Goal: Task Accomplishment & Management: Manage account settings

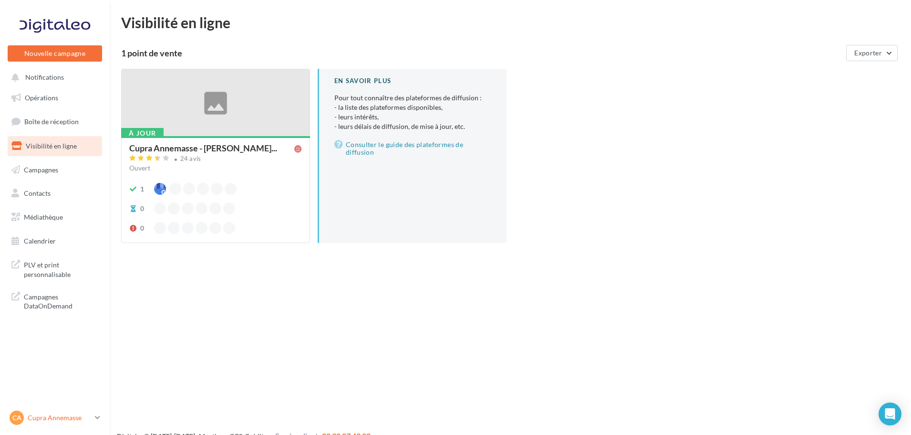
click at [37, 417] on p "Cupra Annemasse" at bounding box center [59, 418] width 63 height 10
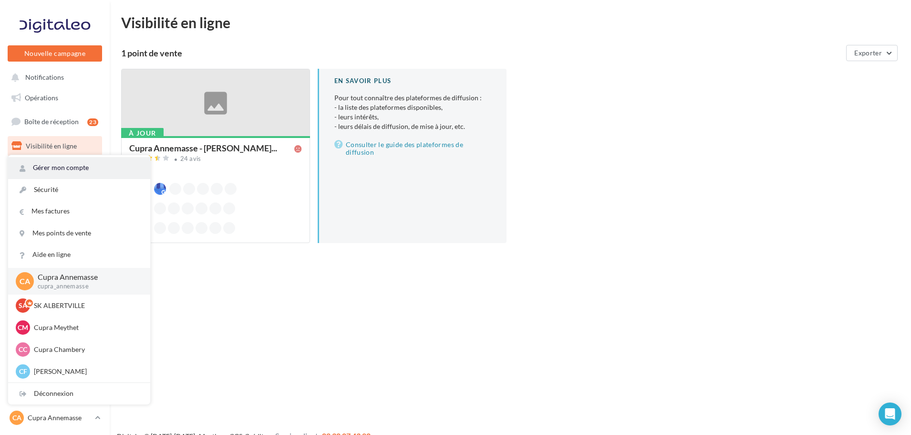
click at [103, 176] on link "Gérer mon compte" at bounding box center [79, 167] width 142 height 21
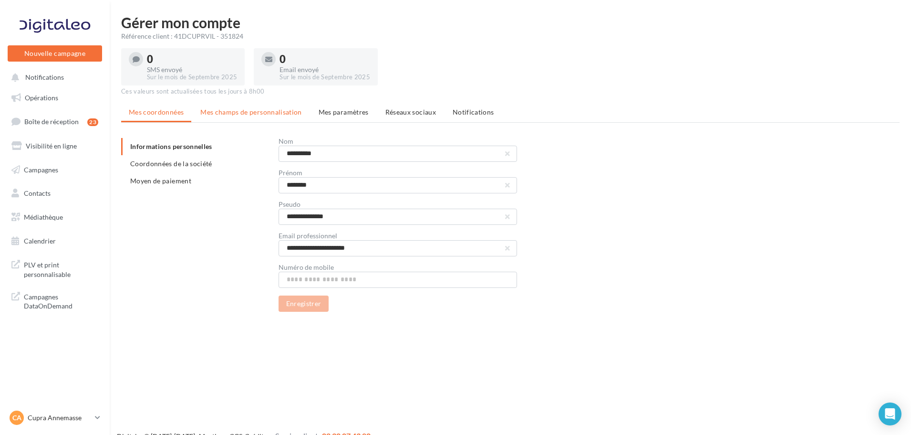
click at [249, 111] on span "Mes champs de personnalisation" at bounding box center [251, 112] width 102 height 8
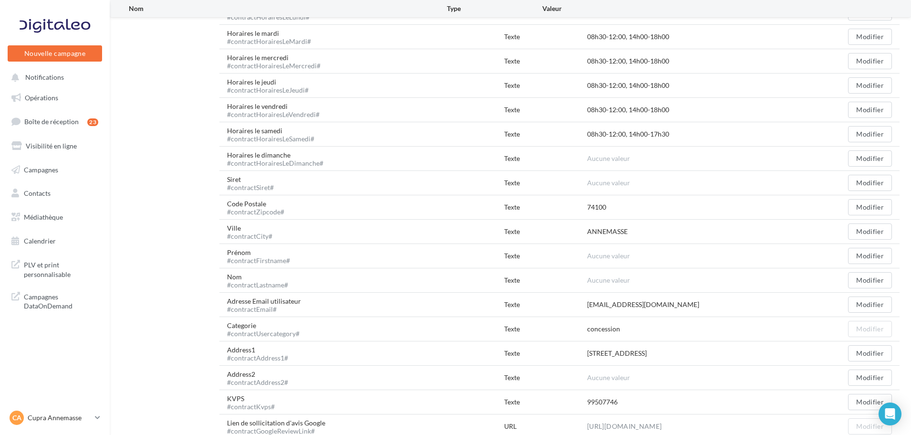
scroll to position [612, 0]
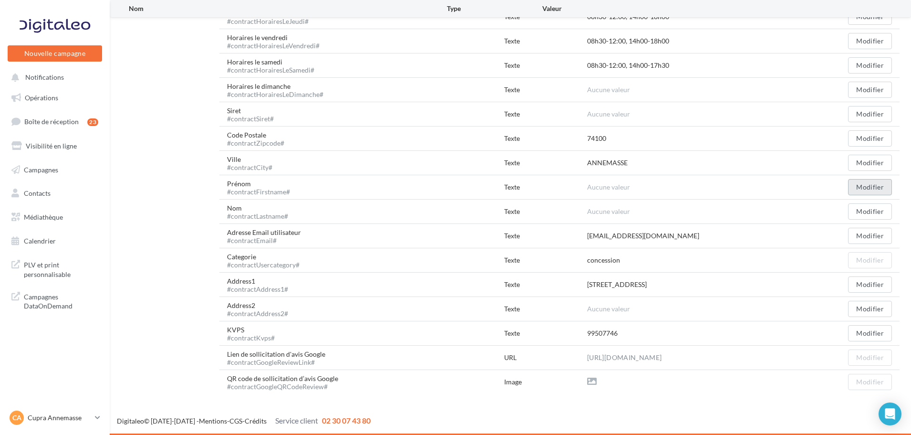
click at [882, 188] on button "Modifier" at bounding box center [870, 187] width 44 height 16
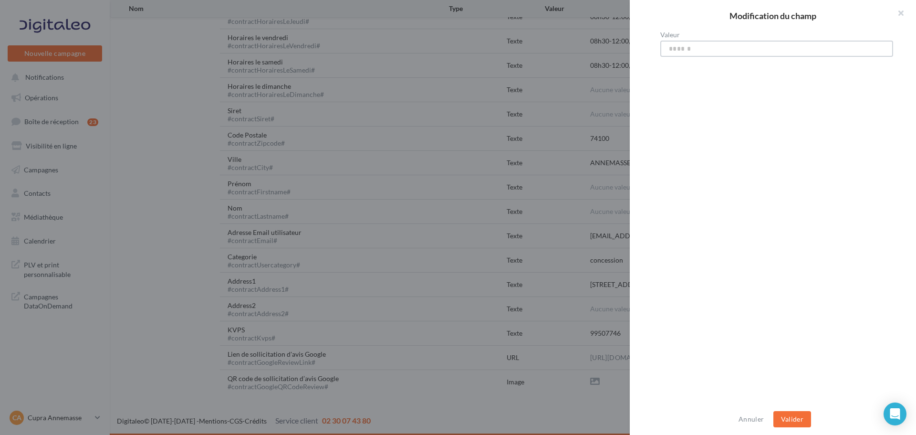
click at [776, 44] on input "Valeur" at bounding box center [776, 49] width 233 height 16
click at [894, 8] on button "button" at bounding box center [897, 14] width 38 height 29
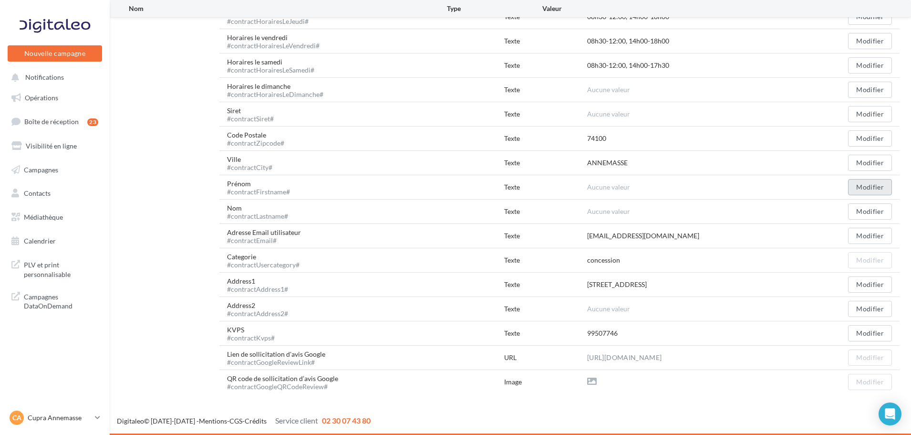
click at [866, 180] on button "Modifier" at bounding box center [870, 187] width 44 height 16
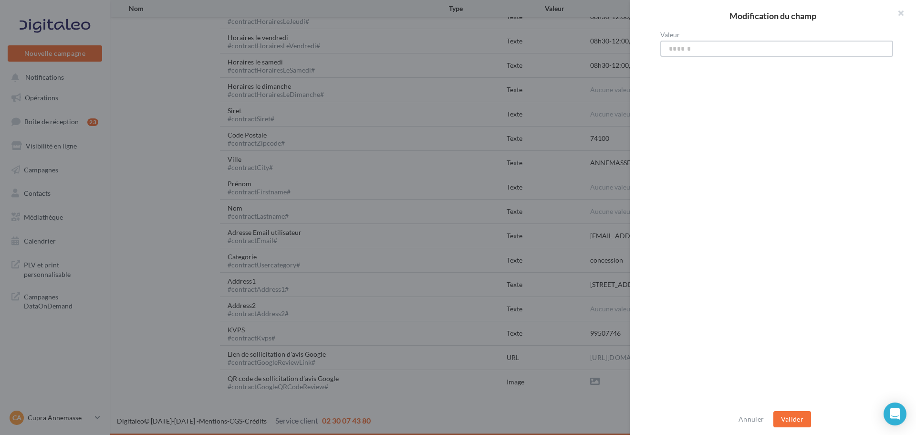
click at [761, 42] on input "Valeur" at bounding box center [776, 49] width 233 height 16
type input "****"
click at [794, 423] on button "Valider" at bounding box center [792, 419] width 38 height 16
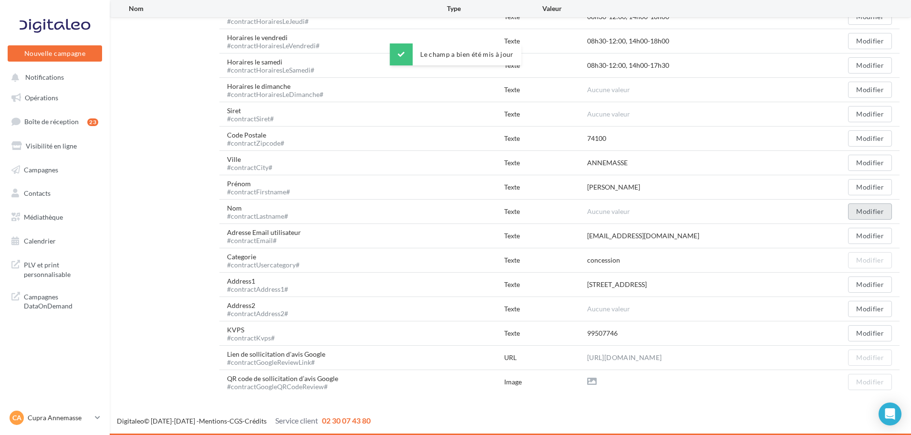
click at [865, 203] on button "Modifier" at bounding box center [870, 211] width 44 height 16
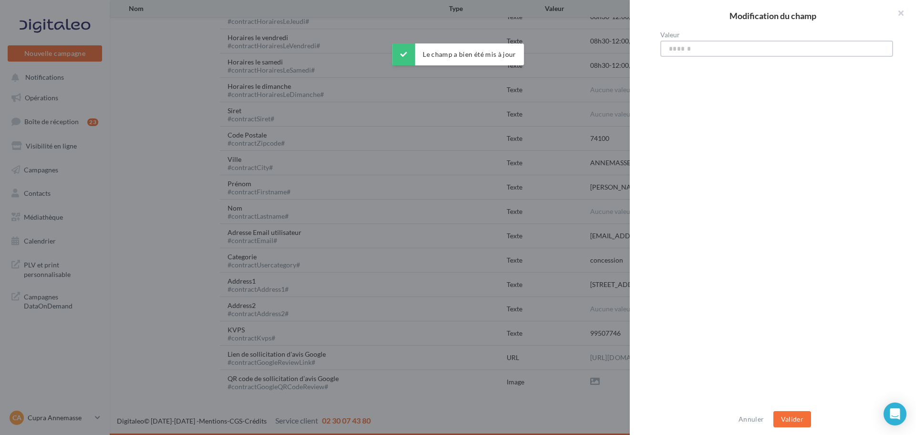
click at [723, 45] on input "Valeur" at bounding box center [776, 49] width 233 height 16
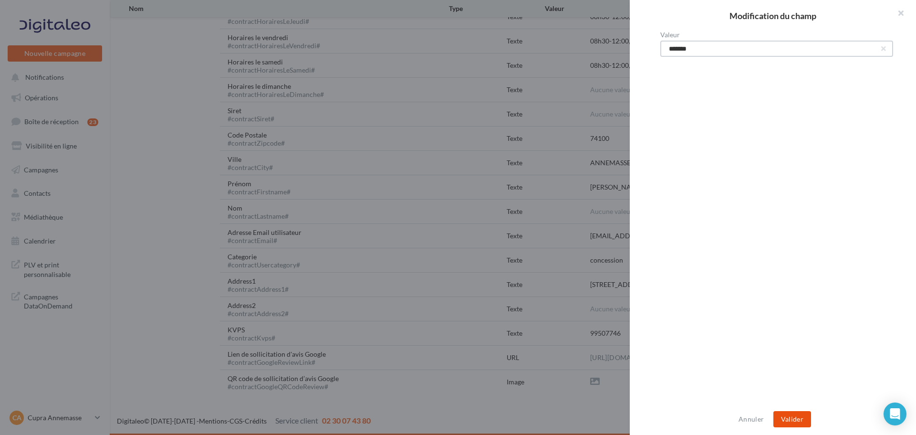
type input "*******"
click at [785, 415] on button "Valider" at bounding box center [792, 419] width 38 height 16
click at [795, 412] on button "Valider" at bounding box center [792, 419] width 38 height 16
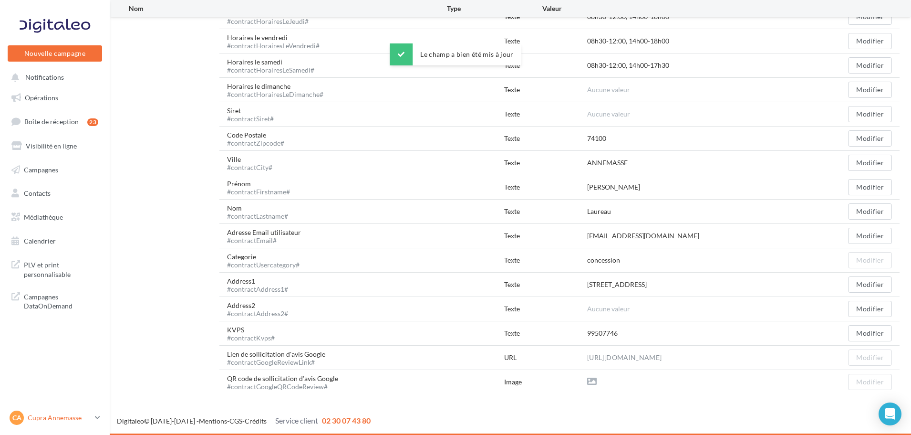
click at [64, 414] on p "Cupra Annemasse" at bounding box center [59, 418] width 63 height 10
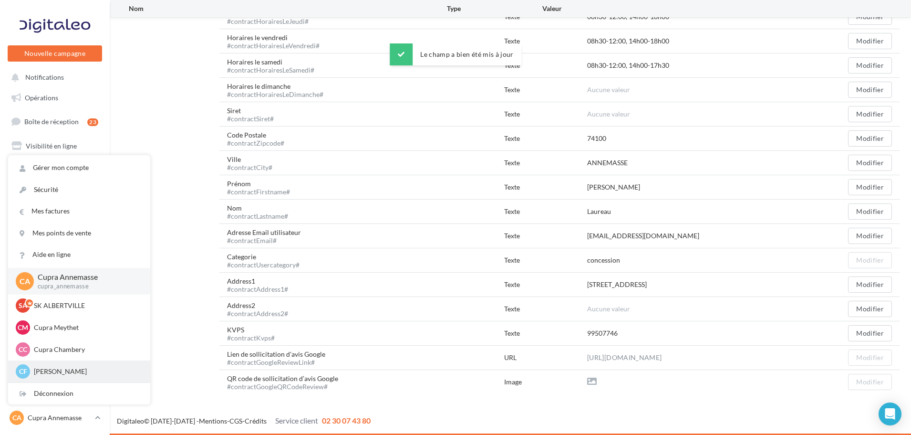
click at [72, 373] on p "[PERSON_NAME]" at bounding box center [86, 371] width 105 height 10
